Goal: Navigation & Orientation: Find specific page/section

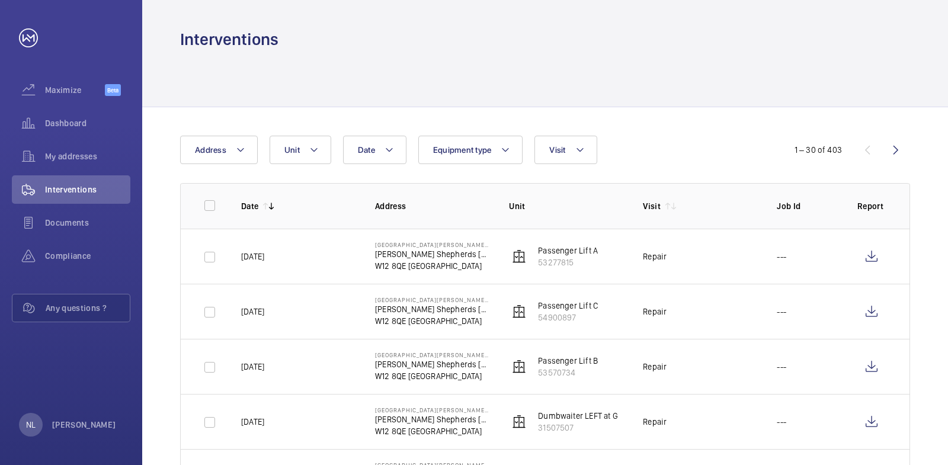
scroll to position [119, 0]
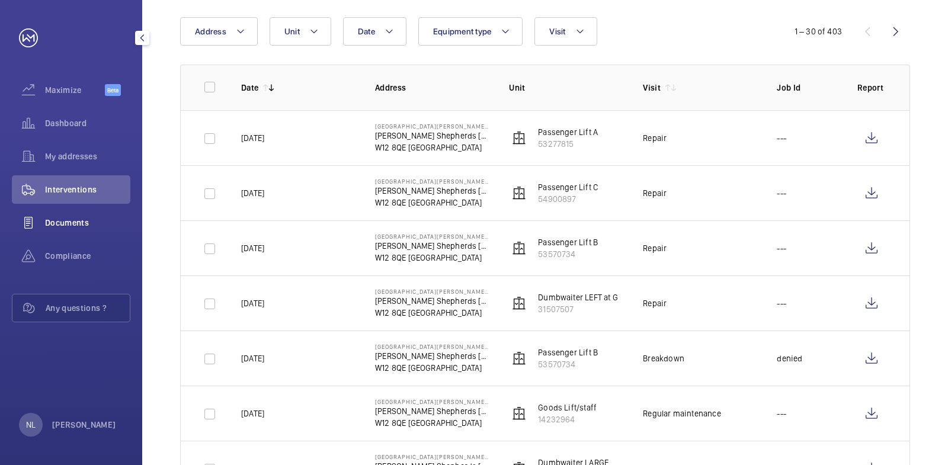
click at [81, 223] on span "Documents" at bounding box center [87, 223] width 85 height 12
